Goal: Task Accomplishment & Management: Manage account settings

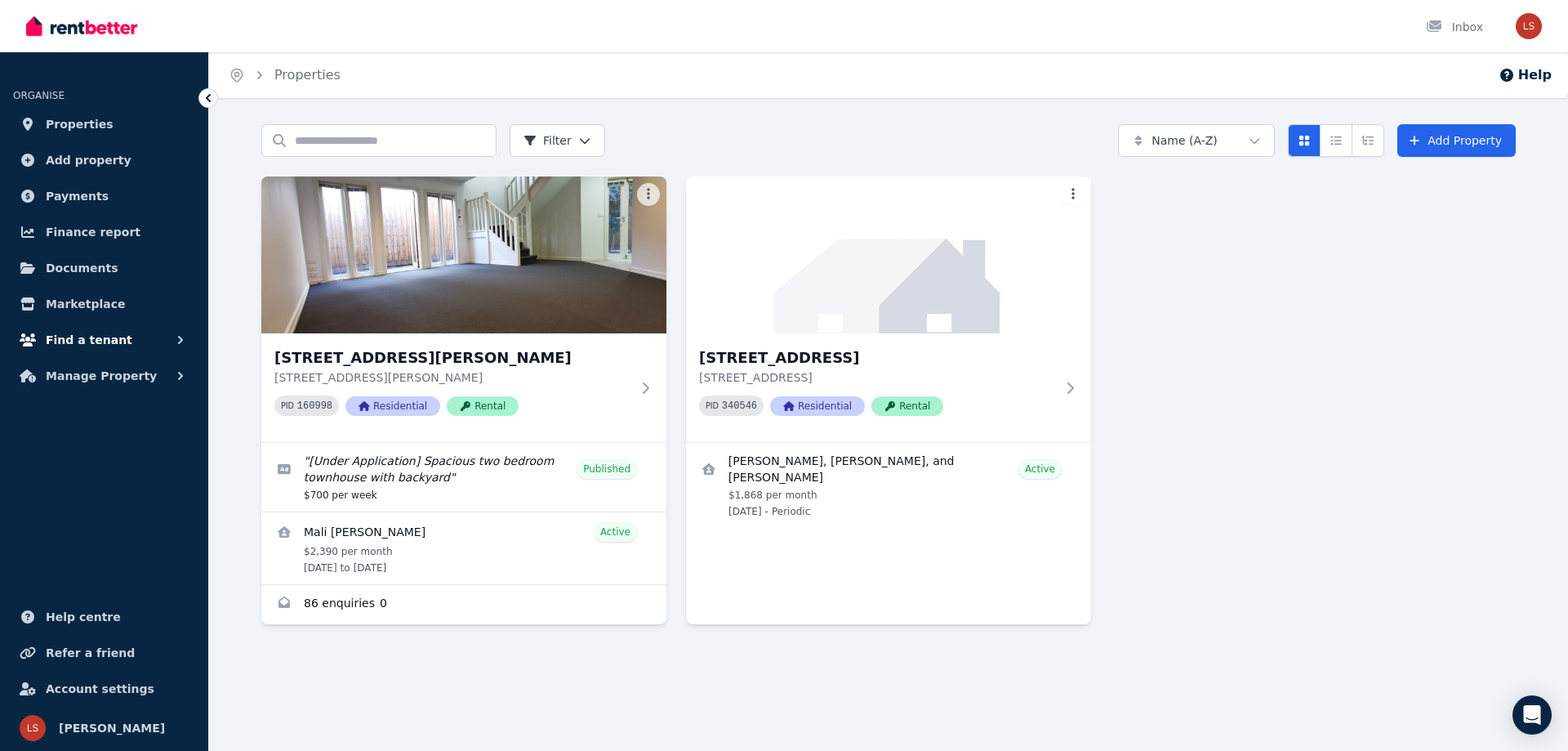
click at [117, 337] on button "Find a tenant" at bounding box center [104, 340] width 183 height 33
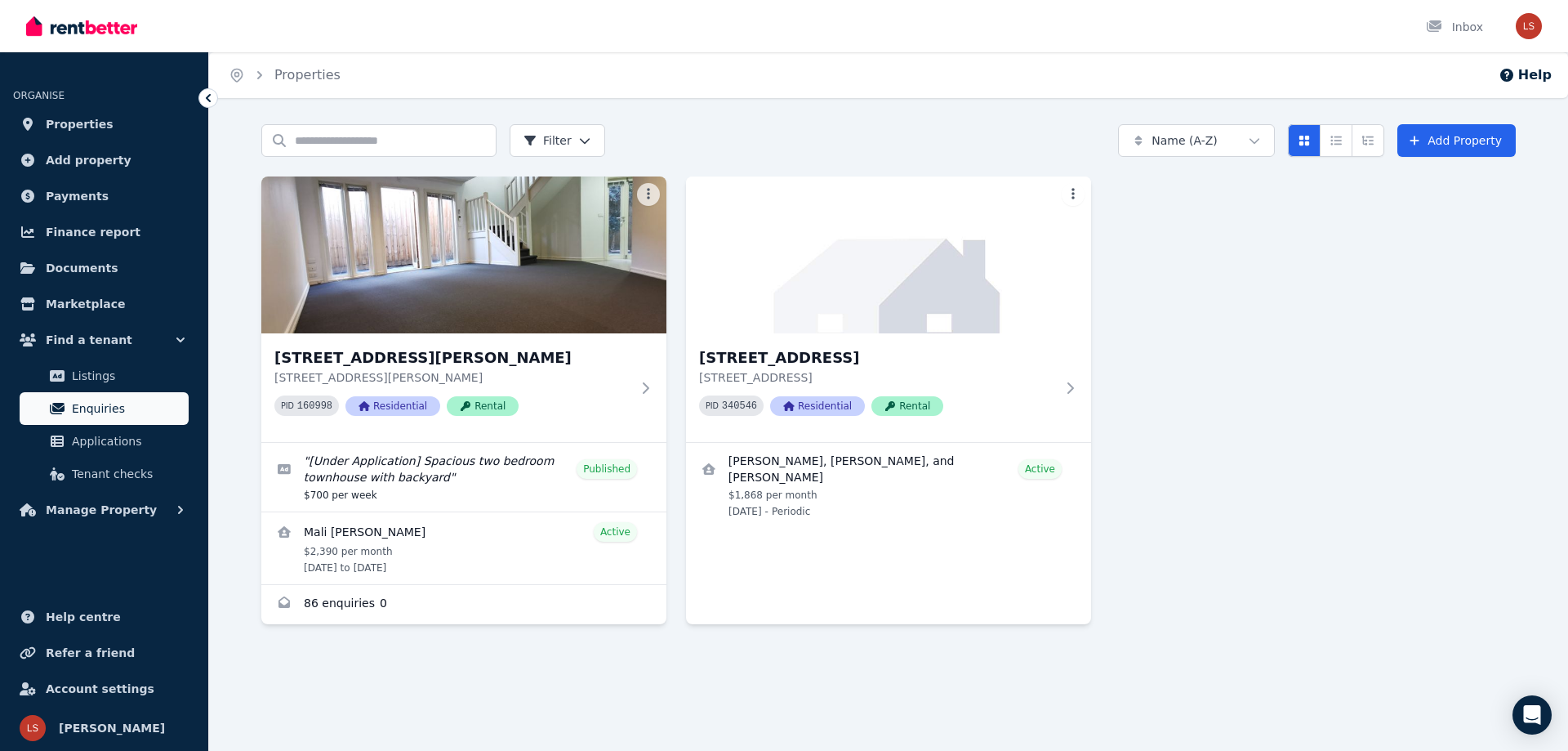
click at [115, 403] on span "Enquiries" at bounding box center [127, 409] width 111 height 19
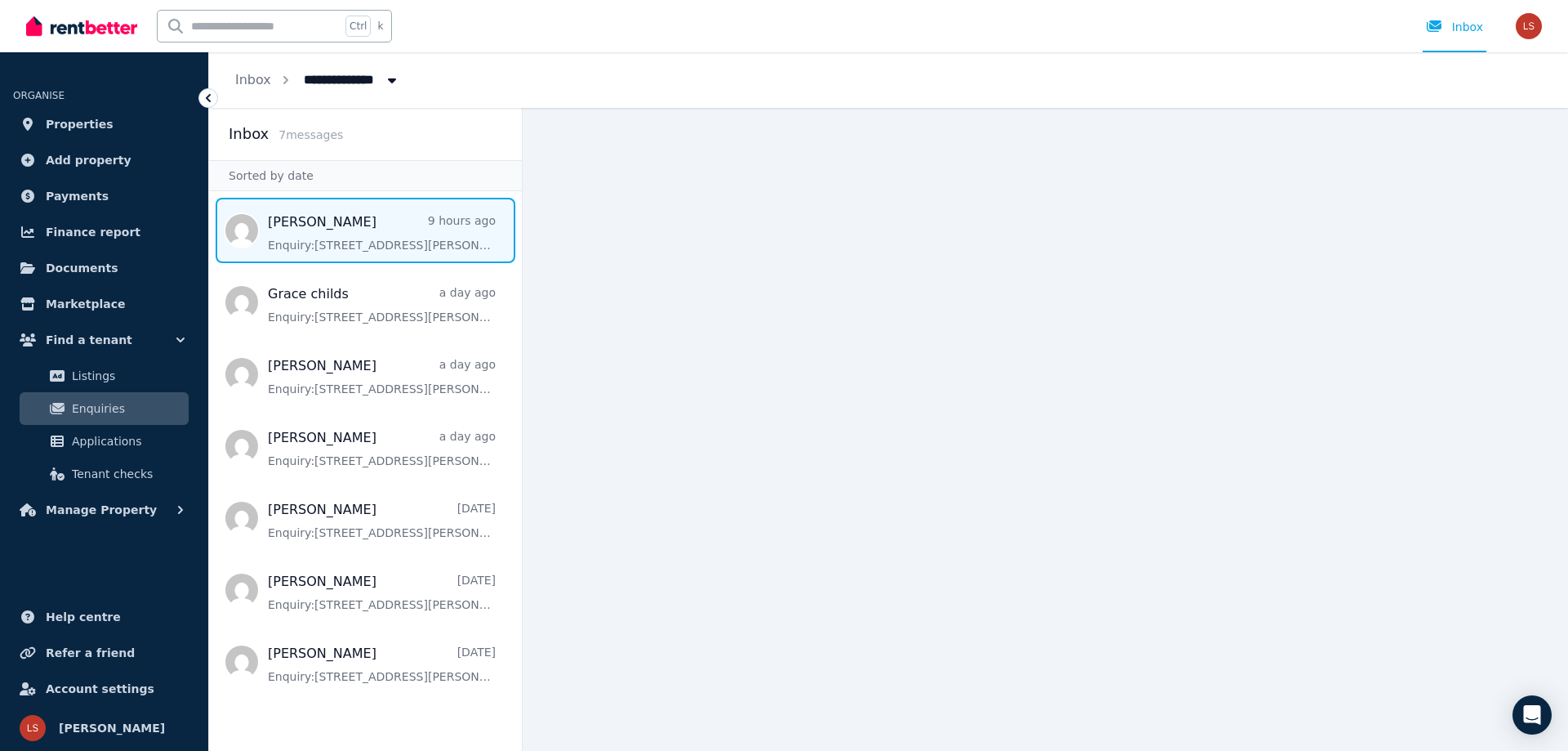
click at [409, 241] on span "Message list" at bounding box center [365, 230] width 313 height 65
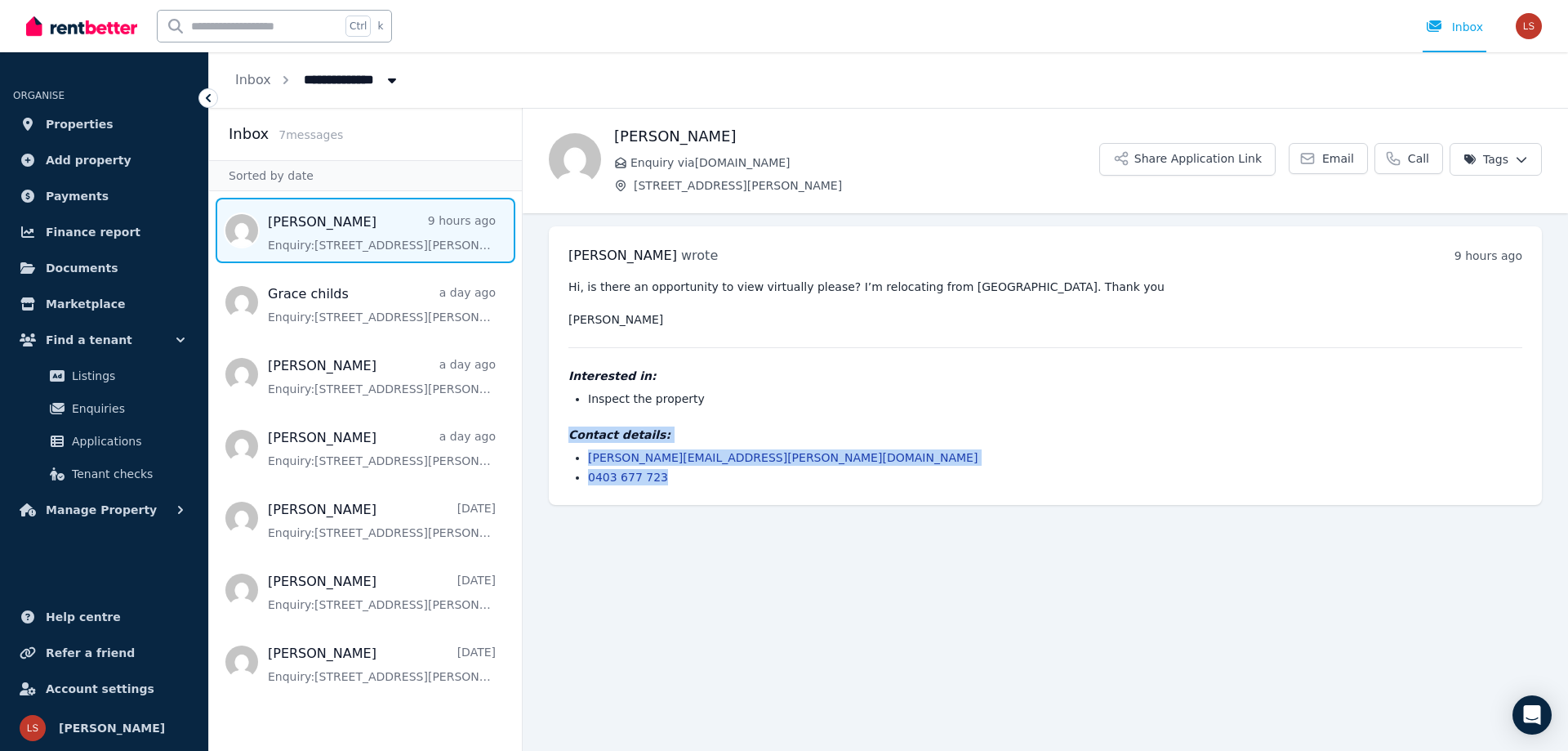
drag, startPoint x: 569, startPoint y: 434, endPoint x: 693, endPoint y: 480, distance: 132.3
click at [703, 487] on div "[PERSON_NAME] wrote 9 hours ago 6:25 am [DATE][DATE] Hi, is there an opportunit…" at bounding box center [1045, 365] width 993 height 279
copy div "Contact details: [PERSON_NAME][EMAIL_ADDRESS][PERSON_NAME][DOMAIN_NAME] 0403 67…"
drag, startPoint x: 614, startPoint y: 129, endPoint x: 724, endPoint y: 134, distance: 110.1
click at [724, 133] on div "[PERSON_NAME] Enquiry via [DOMAIN_NAME] [STREET_ADDRESS][PERSON_NAME] Share App…" at bounding box center [1045, 159] width 1046 height 69
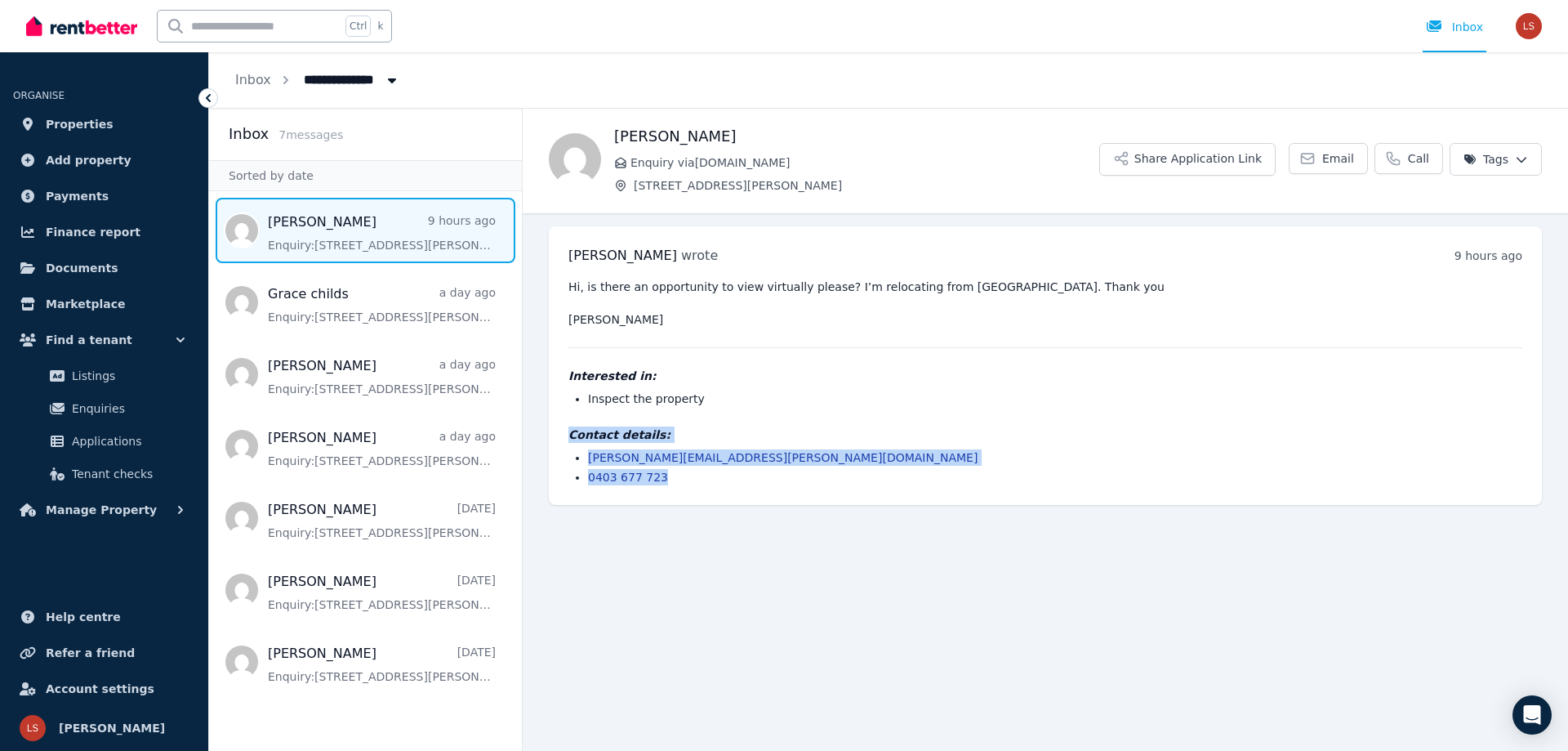
copy h1 "[PERSON_NAME]"
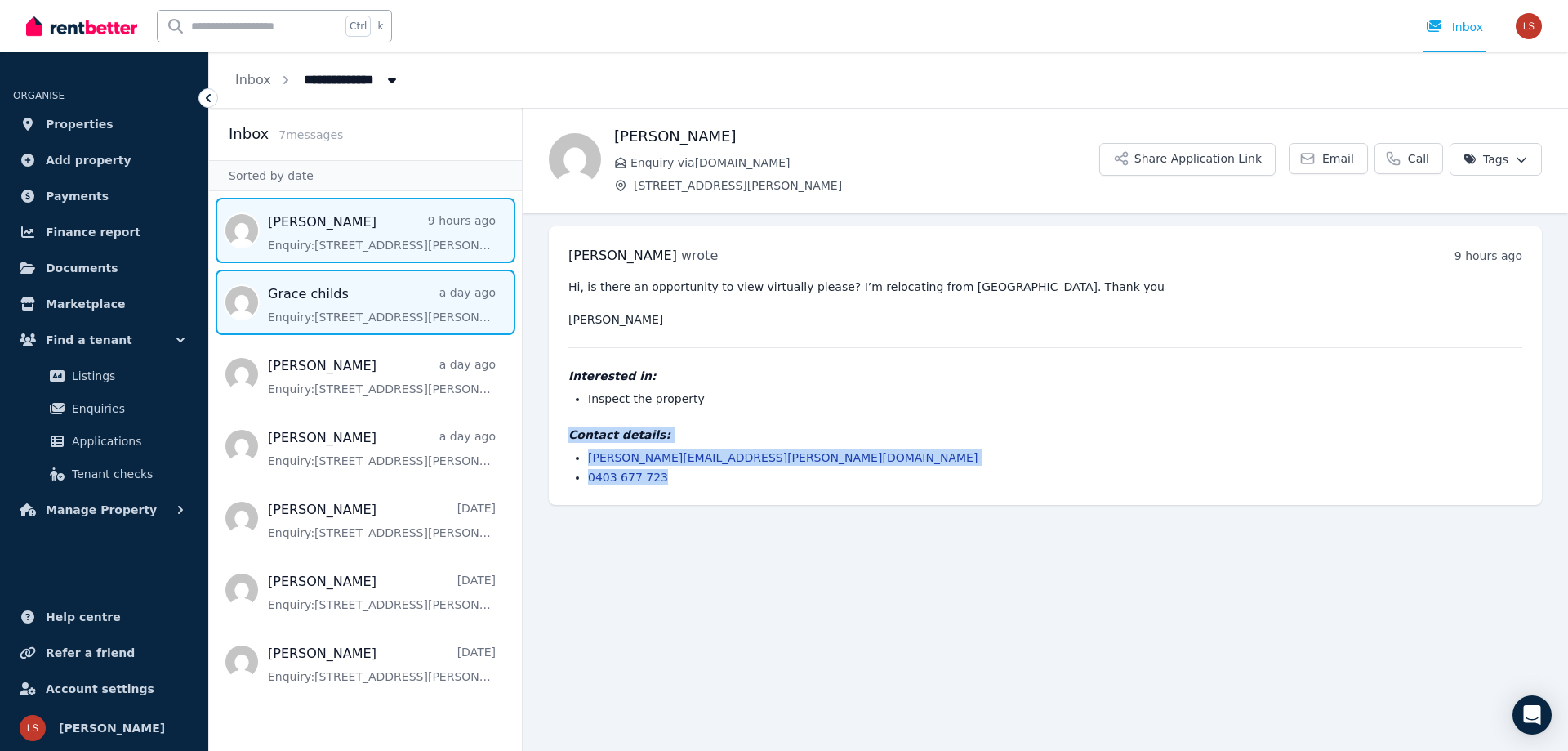
click at [316, 296] on span "Message list" at bounding box center [365, 302] width 313 height 65
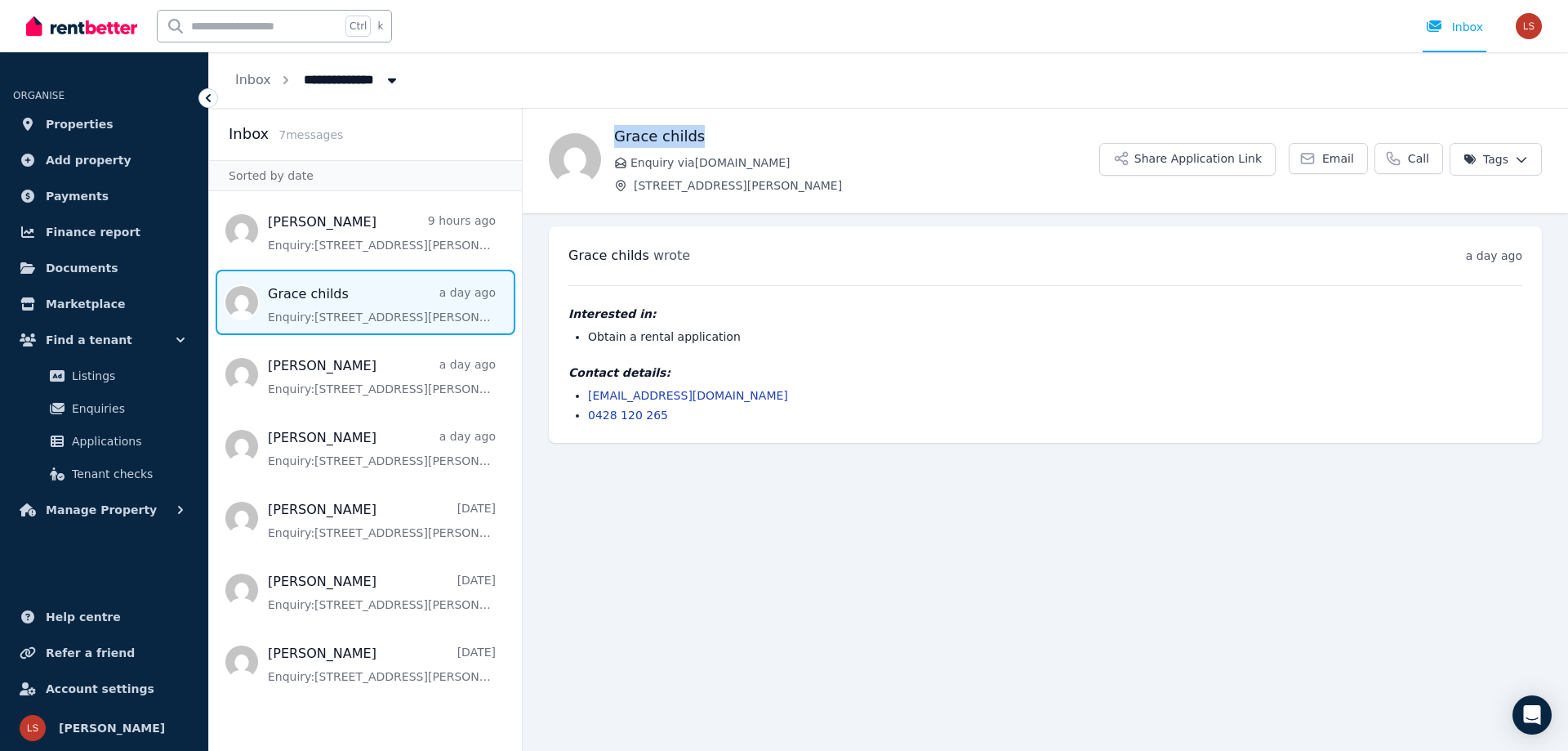
drag, startPoint x: 615, startPoint y: 135, endPoint x: 705, endPoint y: 135, distance: 90.0
click at [705, 135] on h1 "Grace childs" at bounding box center [857, 137] width 485 height 23
copy h1 "Grace childs"
drag, startPoint x: 580, startPoint y: 391, endPoint x: 640, endPoint y: 413, distance: 63.9
click at [672, 418] on ul "[EMAIL_ADDRESS][DOMAIN_NAME] 0428 120 265" at bounding box center [1046, 405] width 954 height 36
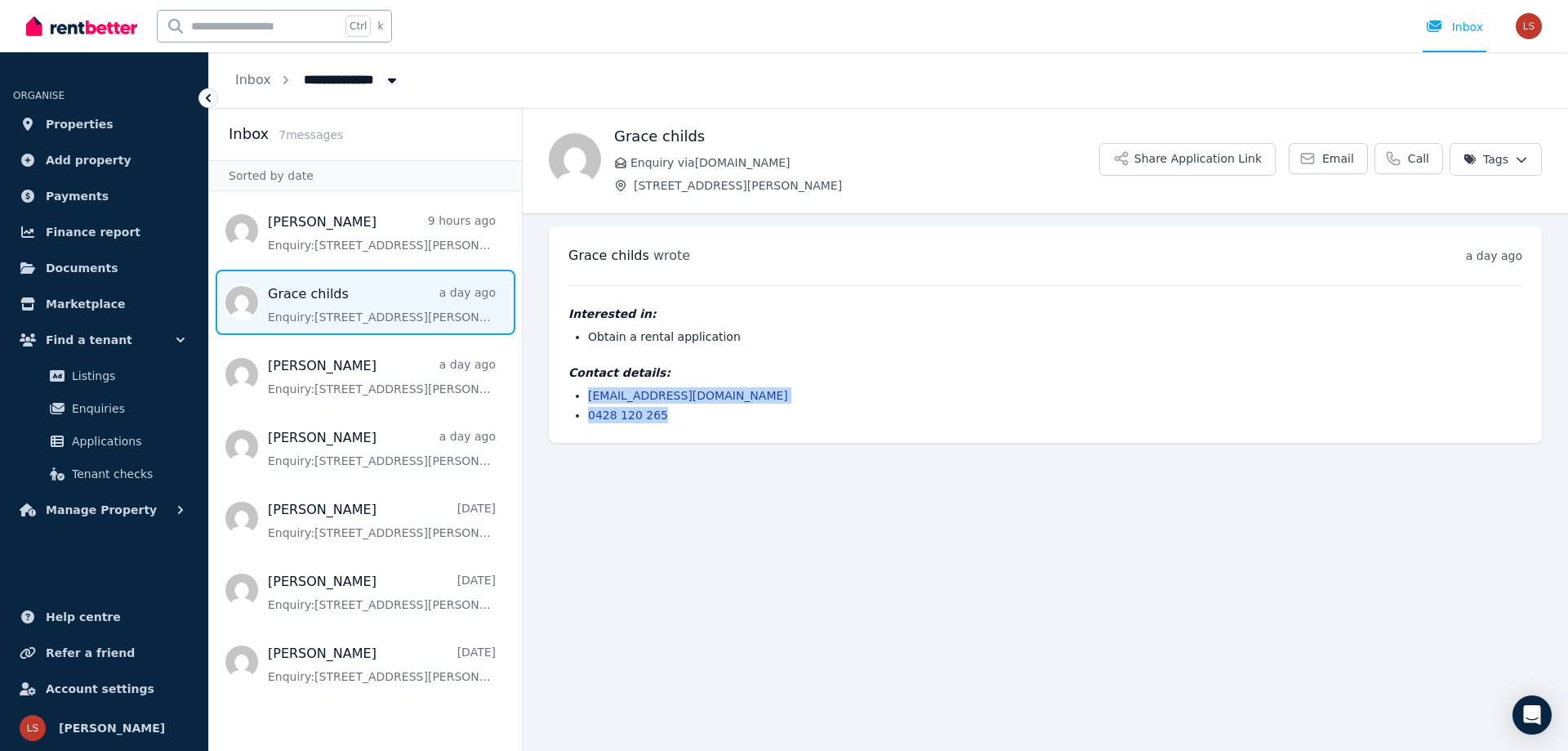
copy ul "[EMAIL_ADDRESS][DOMAIN_NAME] 0428 120 265"
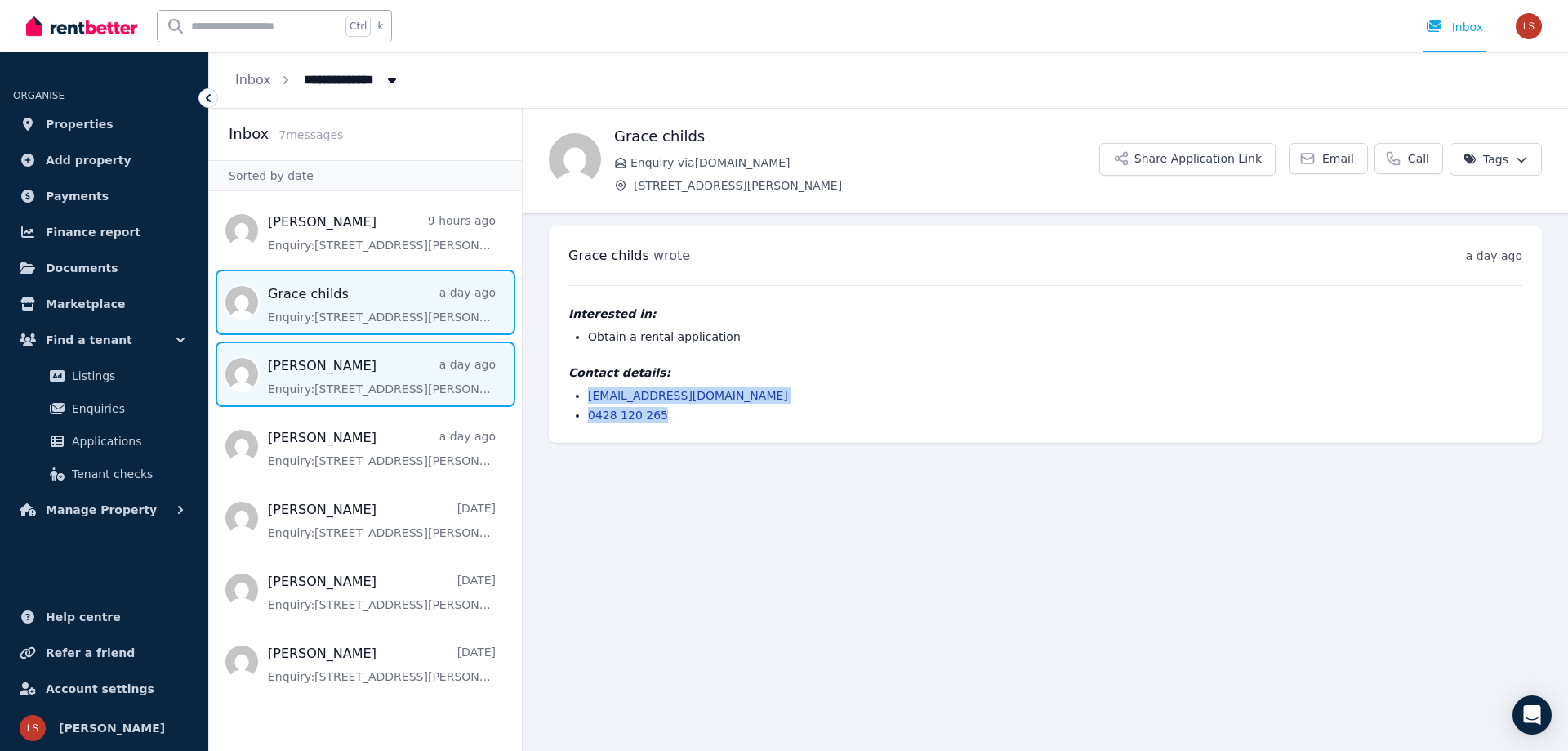
click at [341, 380] on span "Message list" at bounding box center [365, 374] width 313 height 65
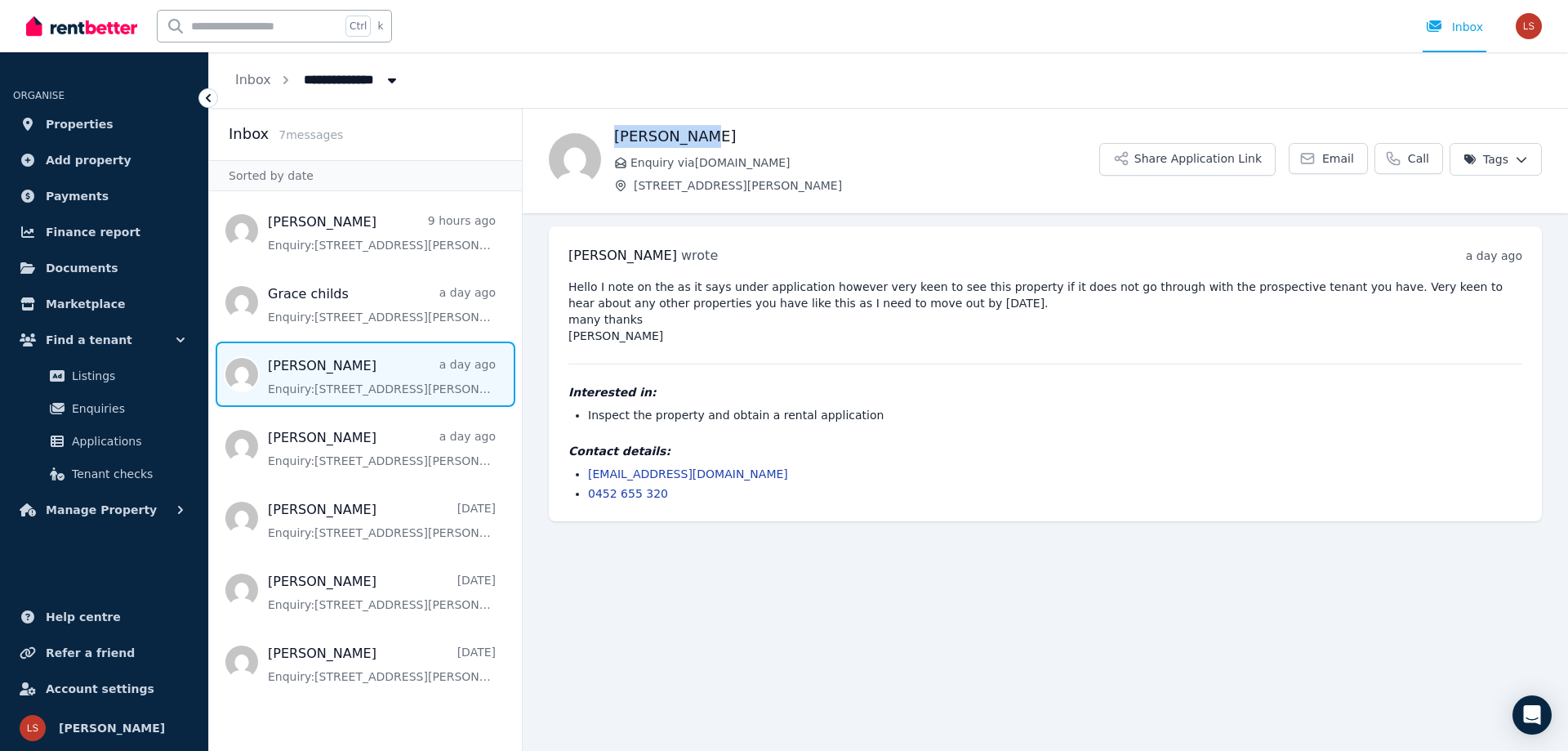
drag, startPoint x: 616, startPoint y: 132, endPoint x: 699, endPoint y: 132, distance: 83.0
click at [699, 132] on h1 "[PERSON_NAME]" at bounding box center [857, 137] width 485 height 23
copy h1 "[PERSON_NAME]"
drag, startPoint x: 586, startPoint y: 466, endPoint x: 646, endPoint y: 488, distance: 63.9
click at [673, 494] on ul "[EMAIL_ADDRESS][DOMAIN_NAME] 0452 655 320" at bounding box center [1046, 484] width 954 height 36
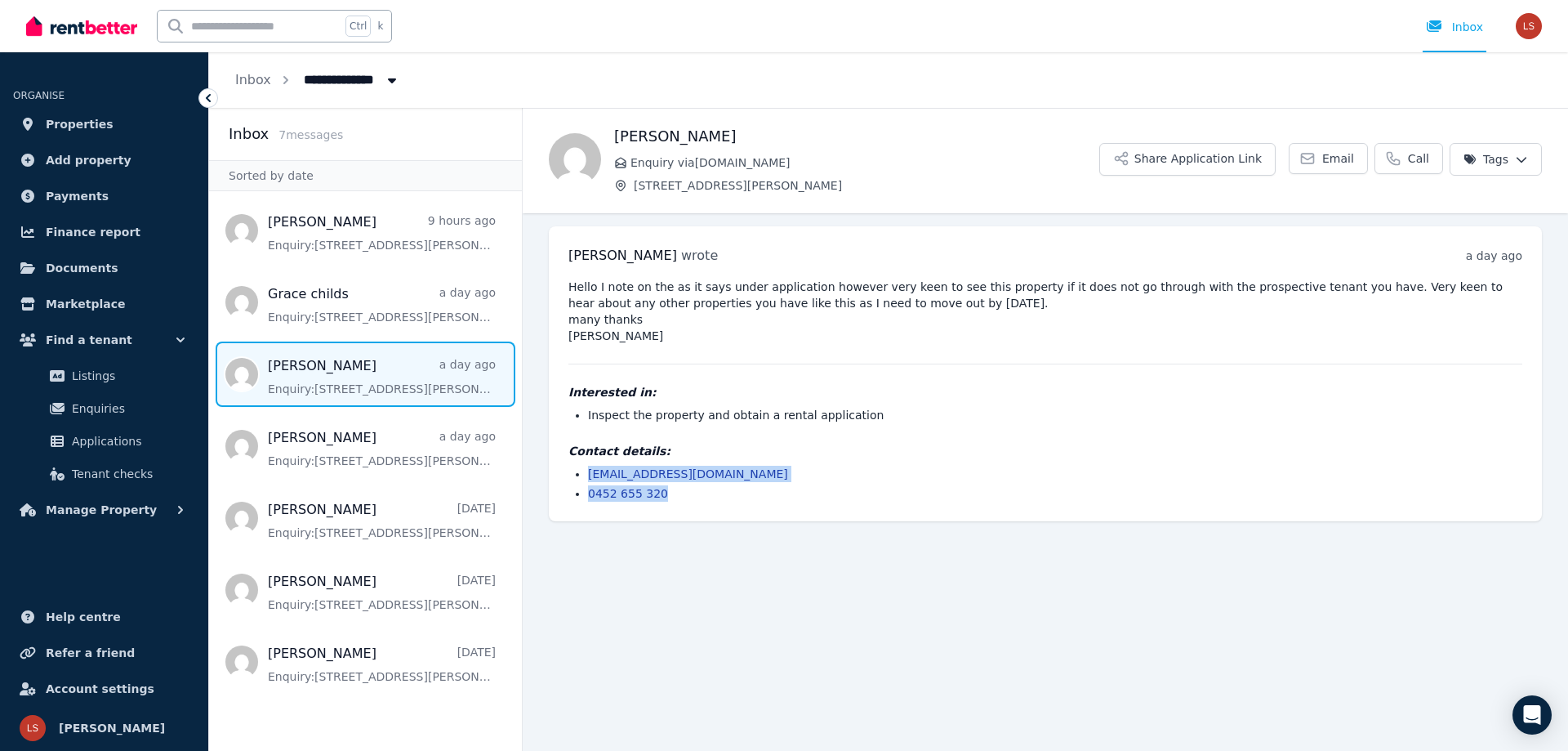
copy ul "[EMAIL_ADDRESS][DOMAIN_NAME] 0452 655 320"
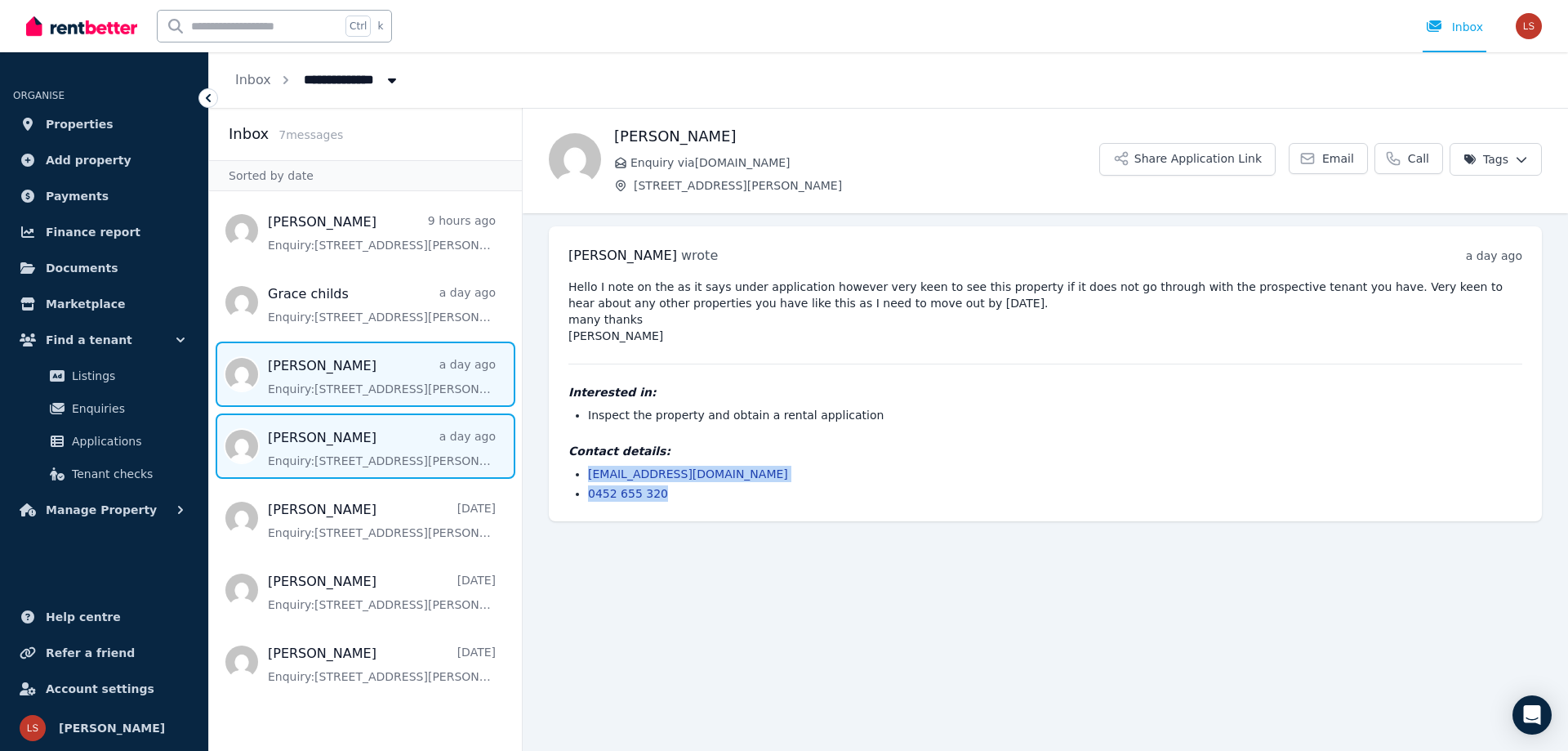
click at [320, 458] on span "Message list" at bounding box center [365, 446] width 313 height 65
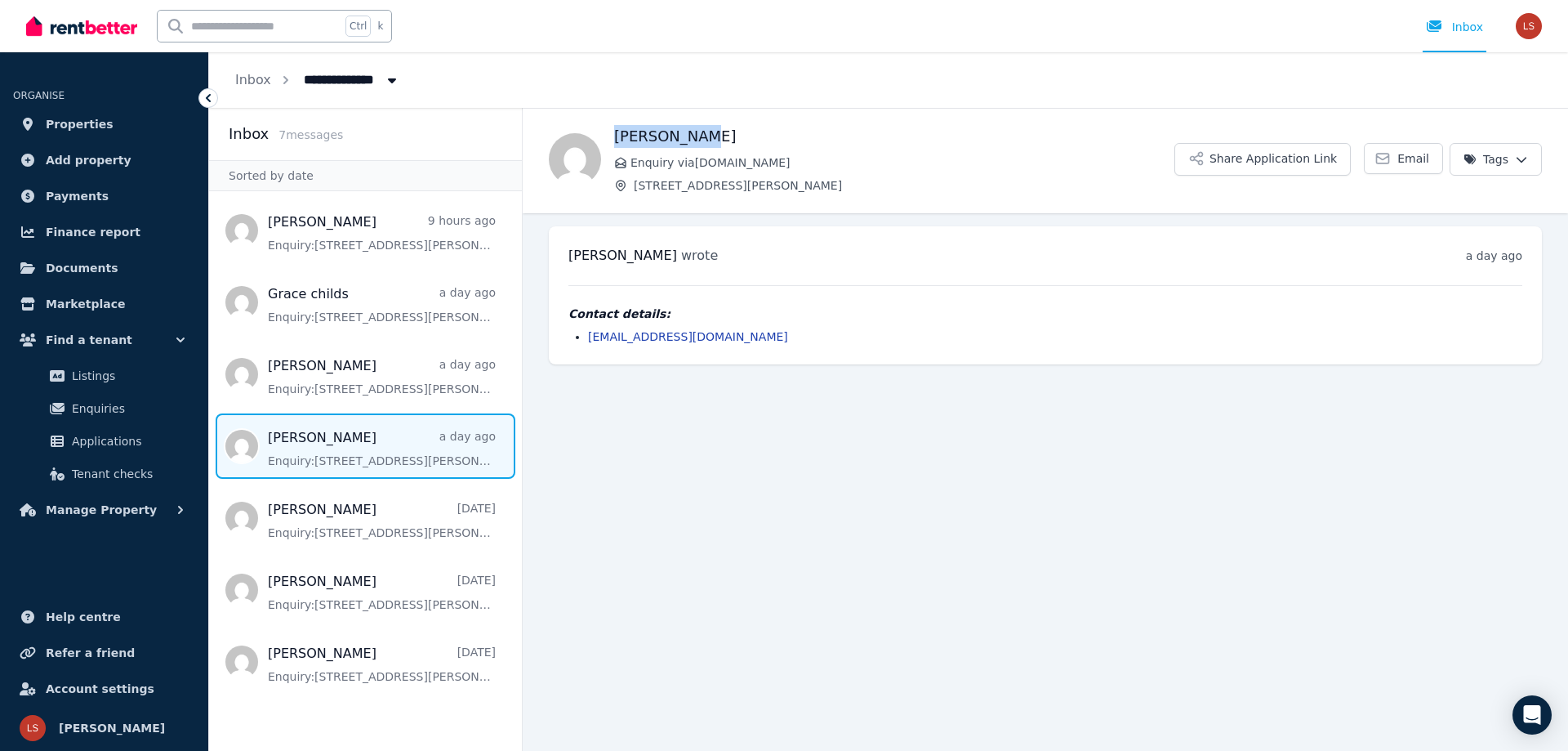
drag, startPoint x: 615, startPoint y: 135, endPoint x: 714, endPoint y: 135, distance: 99.0
click at [716, 134] on h1 "[PERSON_NAME]" at bounding box center [894, 137] width 560 height 23
copy h1 "[PERSON_NAME]"
drag, startPoint x: 587, startPoint y: 325, endPoint x: 725, endPoint y: 336, distance: 138.4
click at [725, 336] on div "Contact details: [EMAIL_ADDRESS][DOMAIN_NAME]" at bounding box center [1046, 325] width 954 height 39
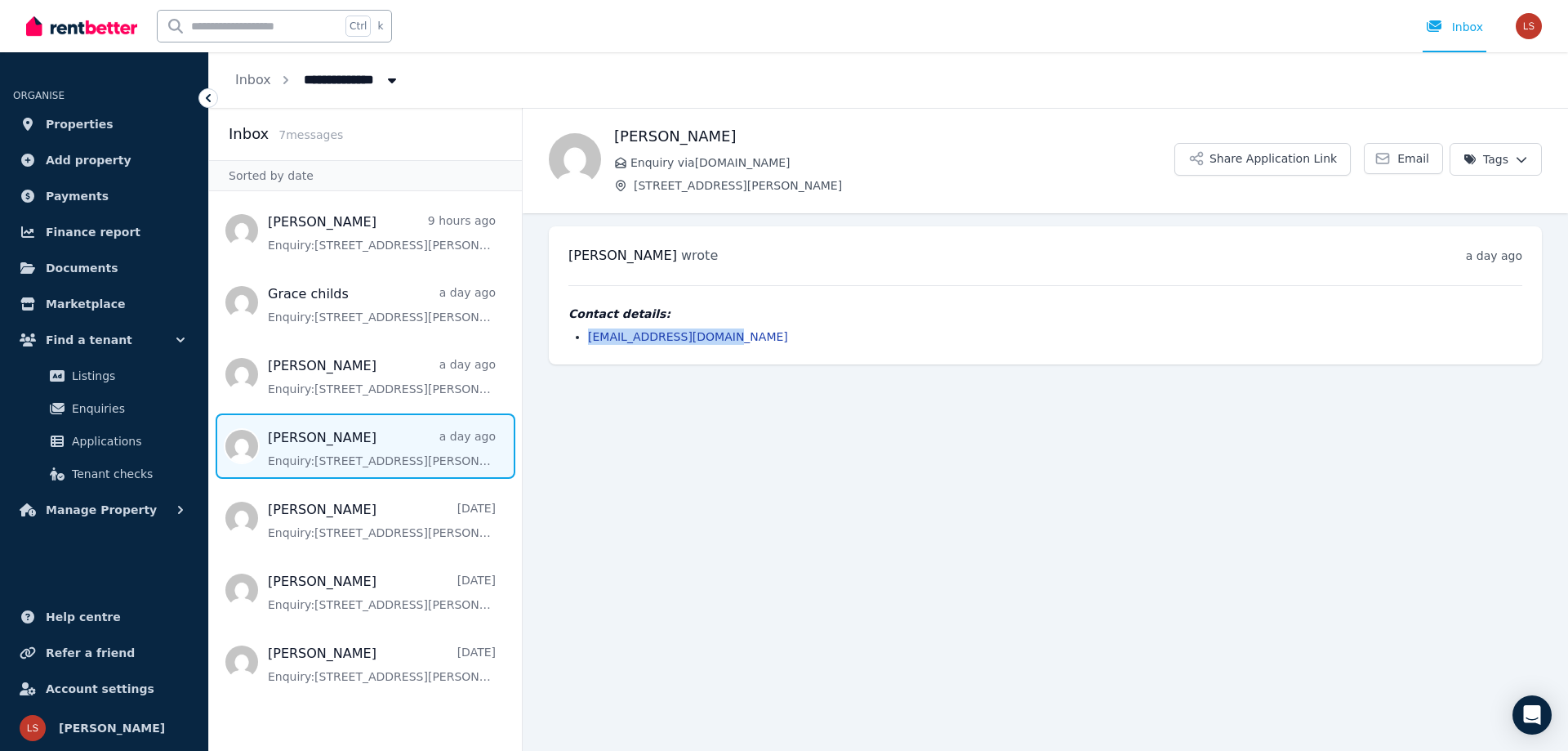
copy link "[EMAIL_ADDRESS][DOMAIN_NAME]"
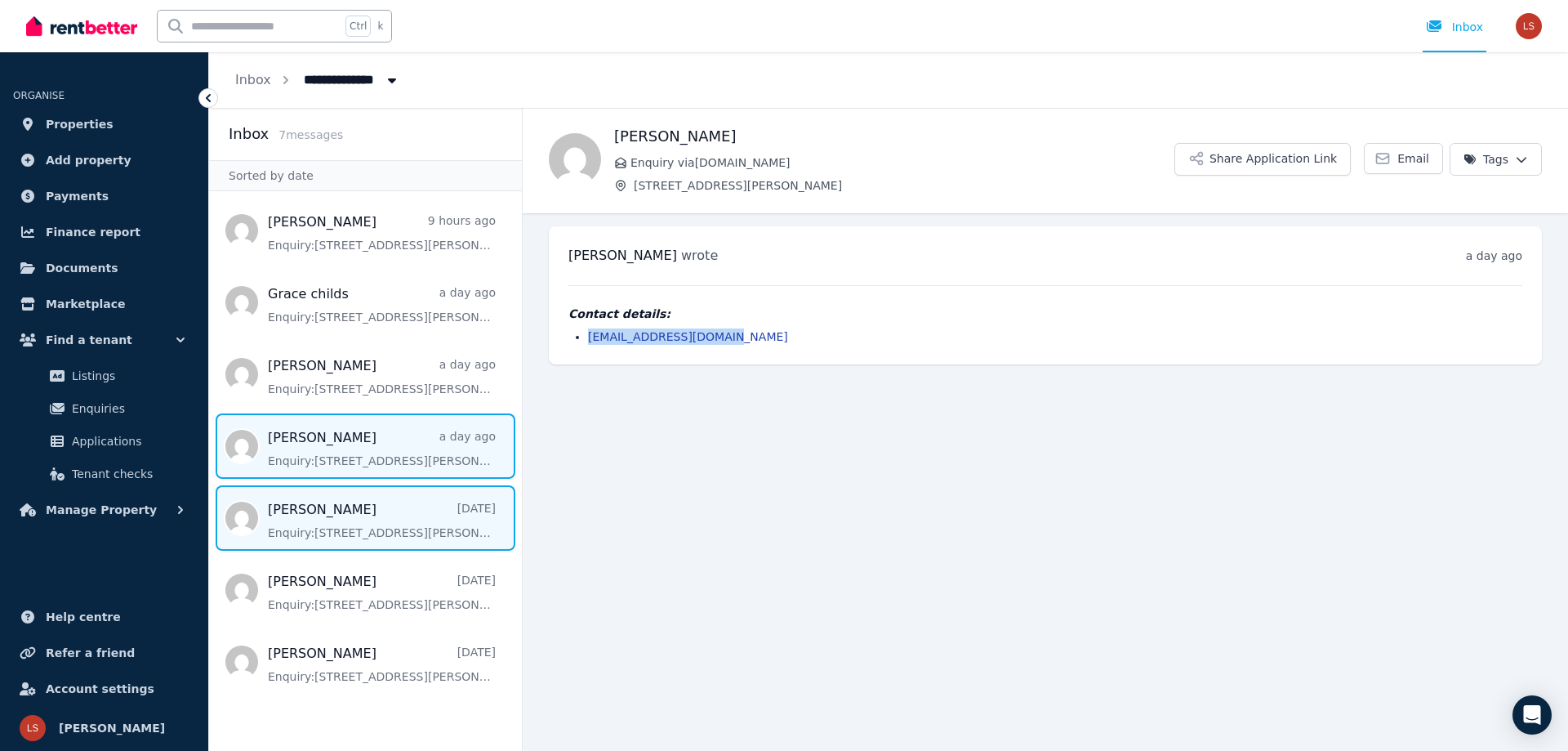
click at [306, 516] on span "Message list" at bounding box center [365, 518] width 313 height 65
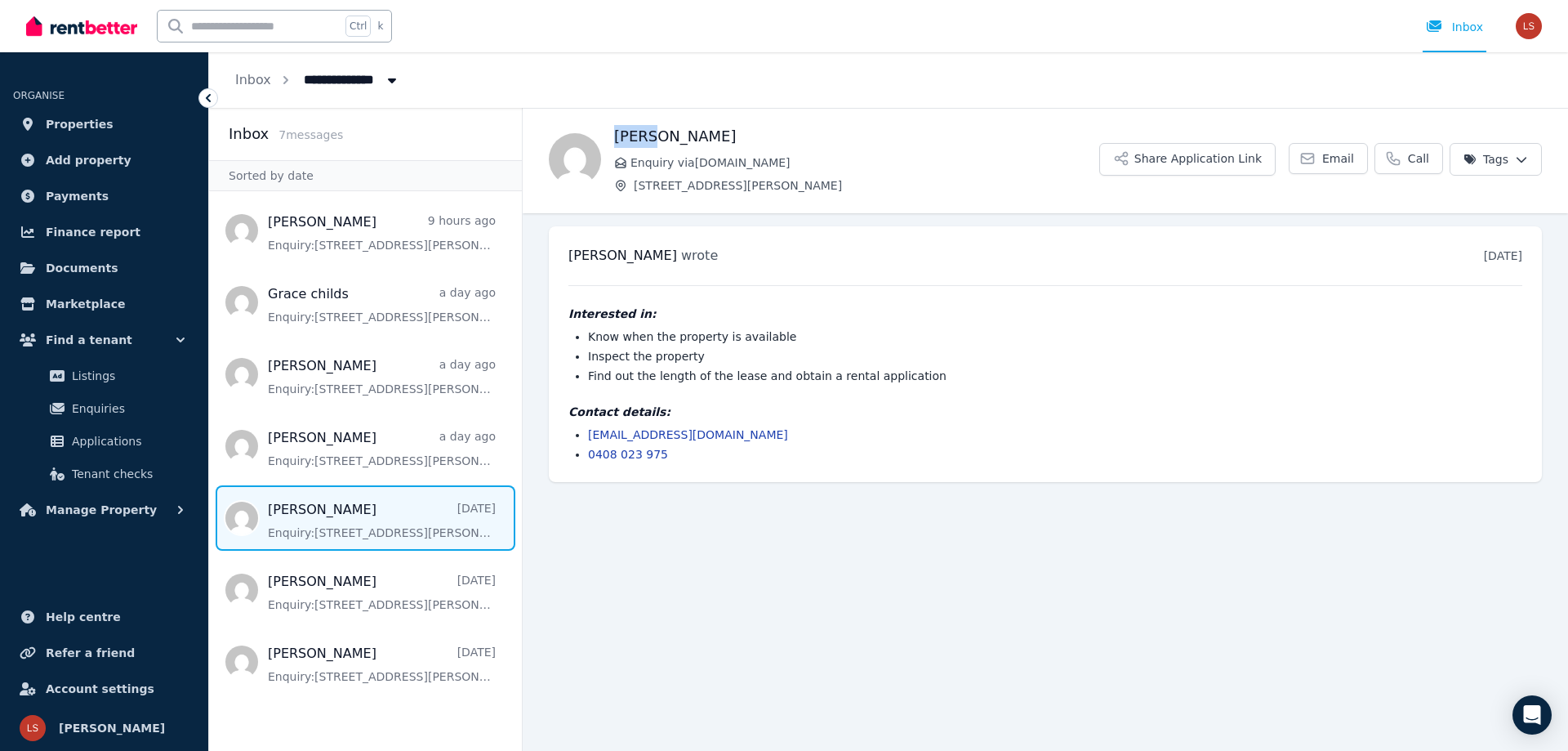
drag, startPoint x: 615, startPoint y: 136, endPoint x: 673, endPoint y: 136, distance: 58.0
click at [673, 136] on h1 "[PERSON_NAME]" at bounding box center [857, 137] width 485 height 23
copy h1 "[PERSON_NAME]"
drag, startPoint x: 585, startPoint y: 432, endPoint x: 662, endPoint y: 455, distance: 80.4
click at [662, 455] on ul "[EMAIL_ADDRESS][DOMAIN_NAME] 0408 023 975" at bounding box center [1046, 444] width 954 height 36
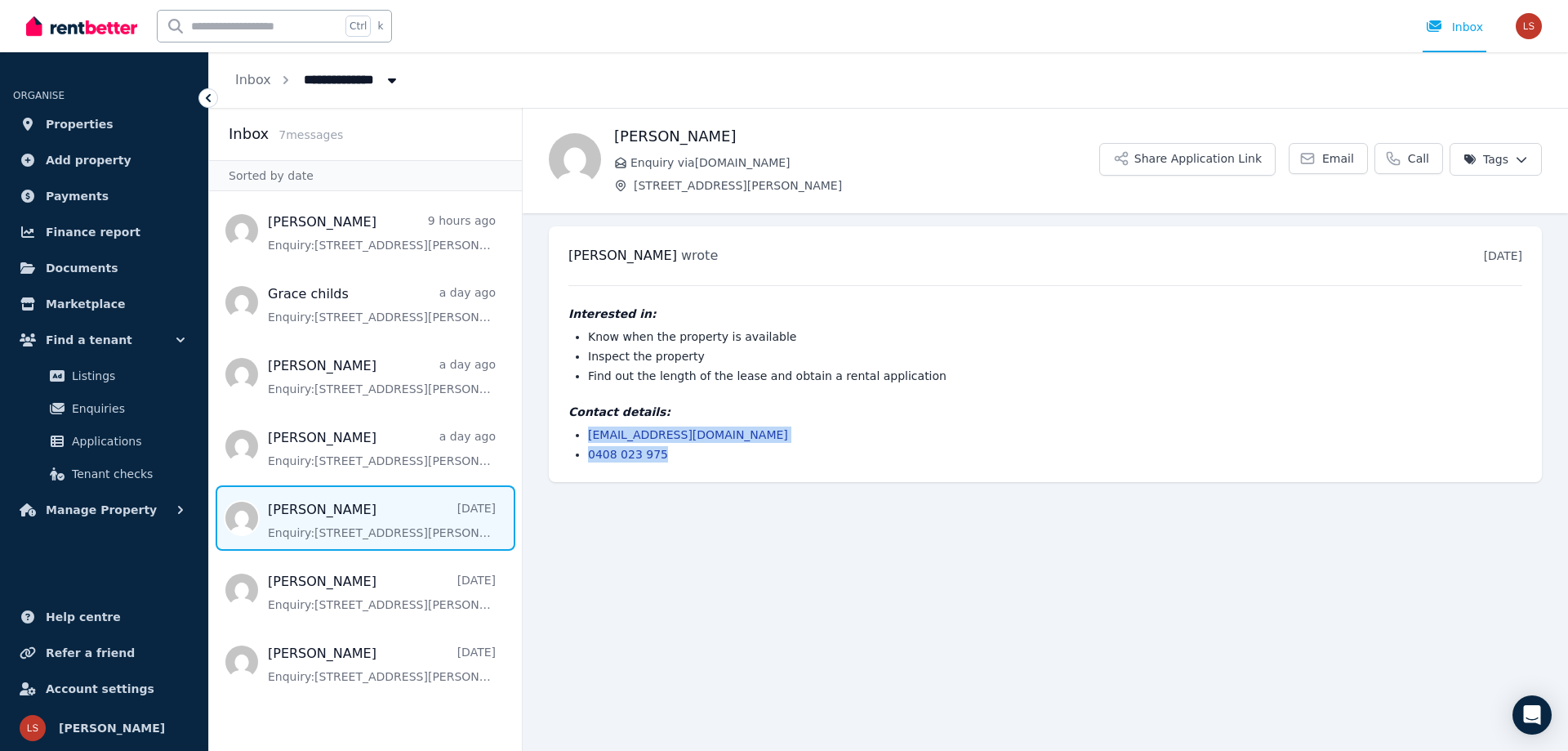
copy ul "[EMAIL_ADDRESS][DOMAIN_NAME] 0408 023 975"
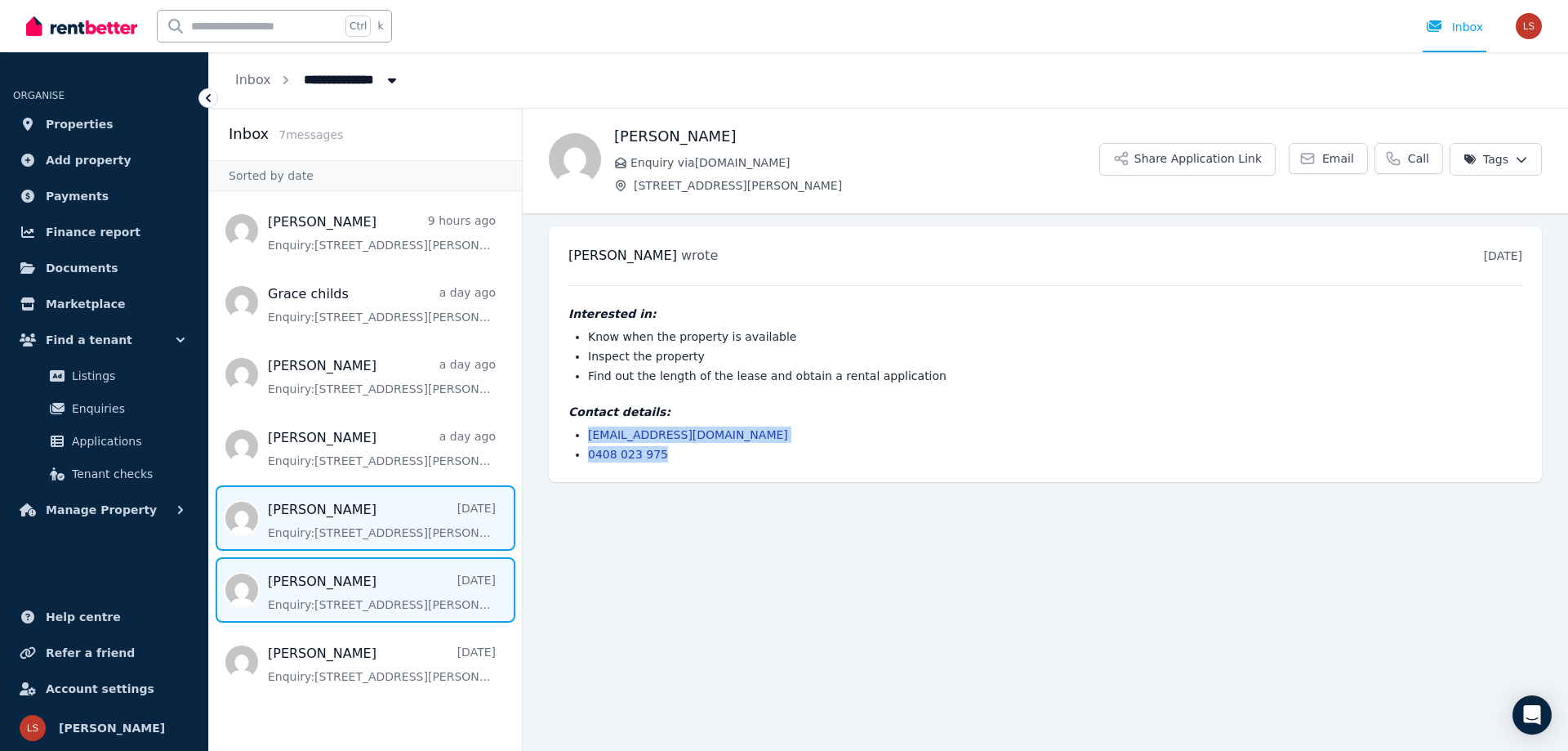
click at [311, 587] on span "Message list" at bounding box center [365, 590] width 313 height 65
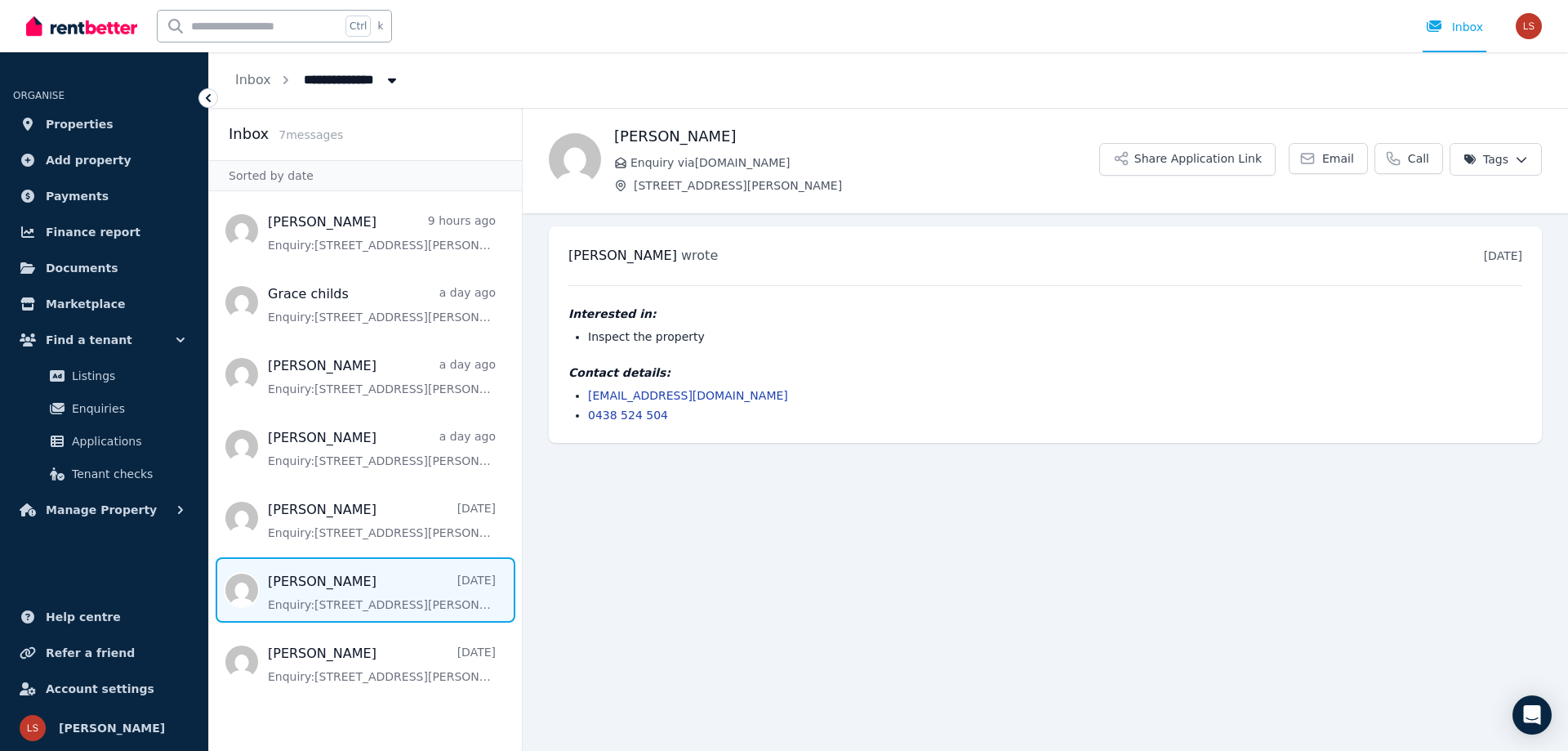
drag, startPoint x: 616, startPoint y: 134, endPoint x: 719, endPoint y: 139, distance: 103.1
click at [719, 139] on h1 "[PERSON_NAME]" at bounding box center [857, 137] width 485 height 23
drag, startPoint x: 585, startPoint y: 390, endPoint x: 670, endPoint y: 417, distance: 89.2
click at [670, 417] on ul "[EMAIL_ADDRESS][DOMAIN_NAME] 0438 524 504" at bounding box center [1046, 405] width 954 height 36
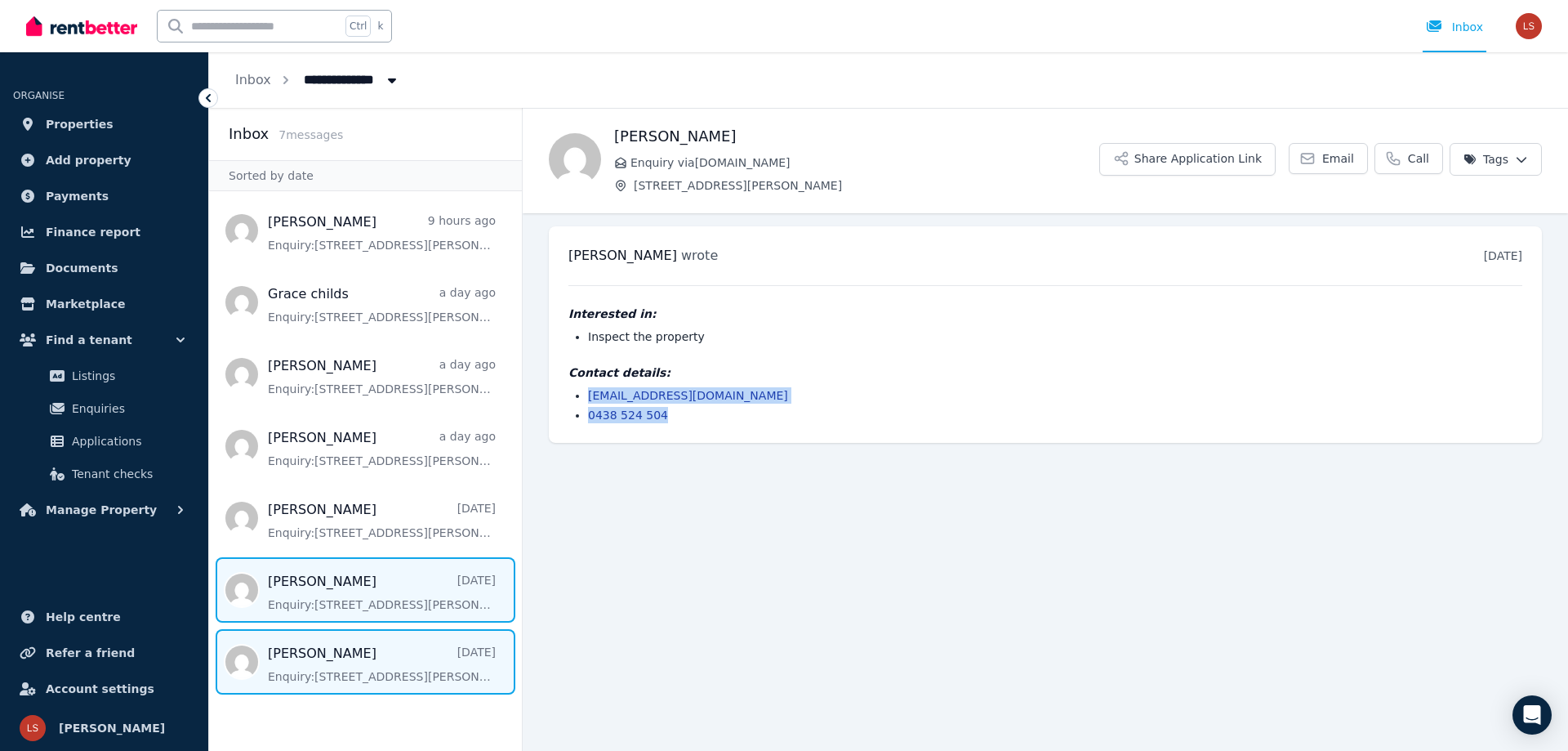
click at [289, 659] on span "Message list" at bounding box center [365, 662] width 313 height 65
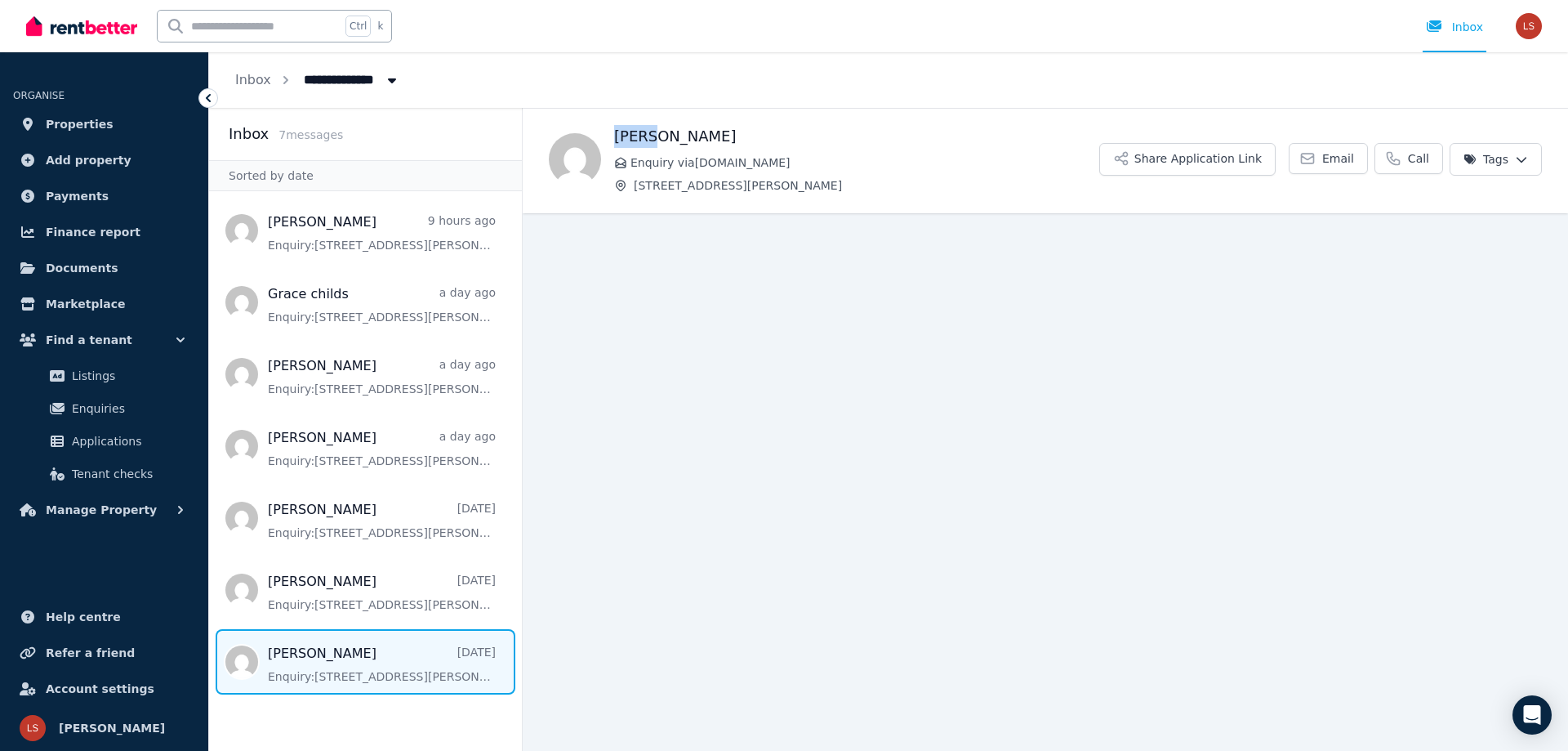
drag, startPoint x: 617, startPoint y: 135, endPoint x: 663, endPoint y: 137, distance: 46.0
click at [667, 137] on h1 "[PERSON_NAME]" at bounding box center [857, 137] width 485 height 23
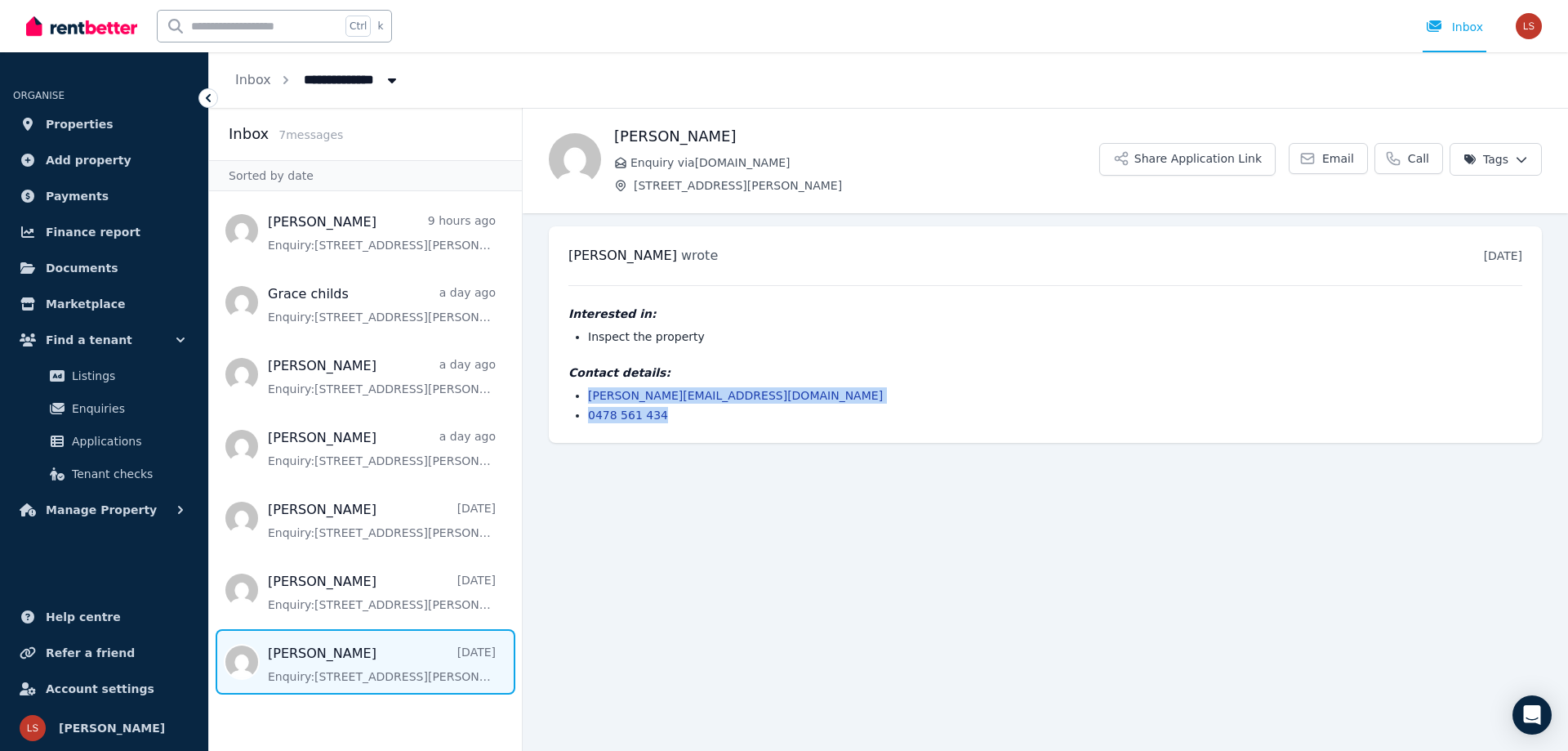
drag, startPoint x: 583, startPoint y: 394, endPoint x: 637, endPoint y: 412, distance: 56.9
click at [676, 424] on div "[PERSON_NAME] wrote [DATE] 10:39 am [DATE][DATE] Interested in: Inspect the pro…" at bounding box center [1045, 334] width 993 height 217
click at [1528, 27] on img "button" at bounding box center [1529, 25] width 26 height 26
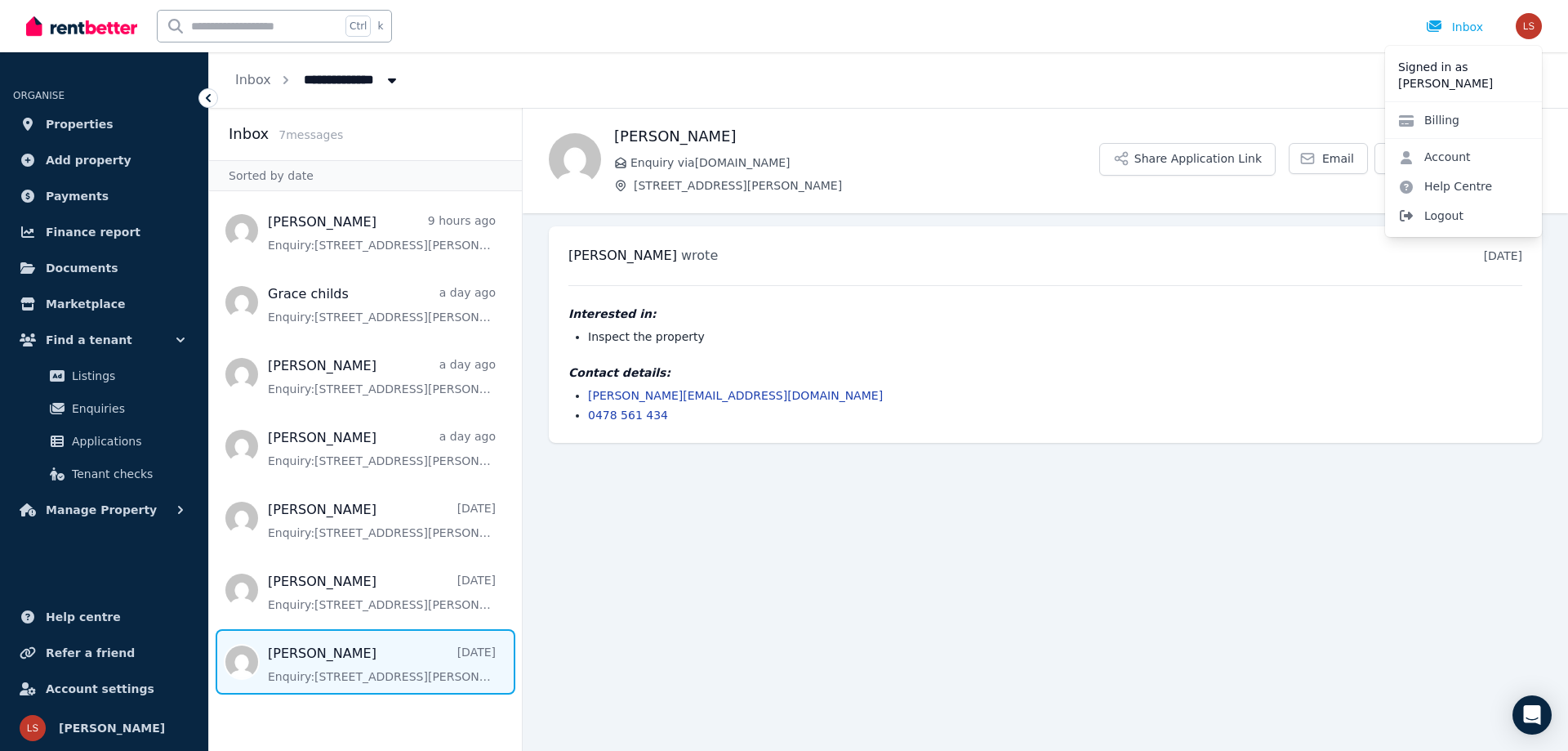
click at [1451, 217] on span "Logout" at bounding box center [1464, 216] width 157 height 29
